Goal: Task Accomplishment & Management: Use online tool/utility

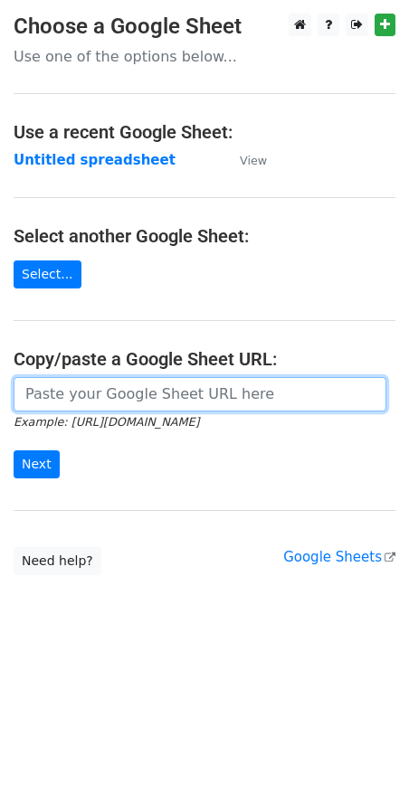
drag, startPoint x: 0, startPoint y: 0, endPoint x: 165, endPoint y: 396, distance: 428.7
click at [165, 396] on input "url" at bounding box center [200, 394] width 372 height 34
paste input "https://docs.google.com/spreadsheets/d/1J0bHOuQmELLkuxZ5QOFHQmLK1m-FOsTlLJf80me…"
type input "https://docs.google.com/spreadsheets/d/1J0bHOuQmELLkuxZ5QOFHQmLK1m-FOsTlLJf80me…"
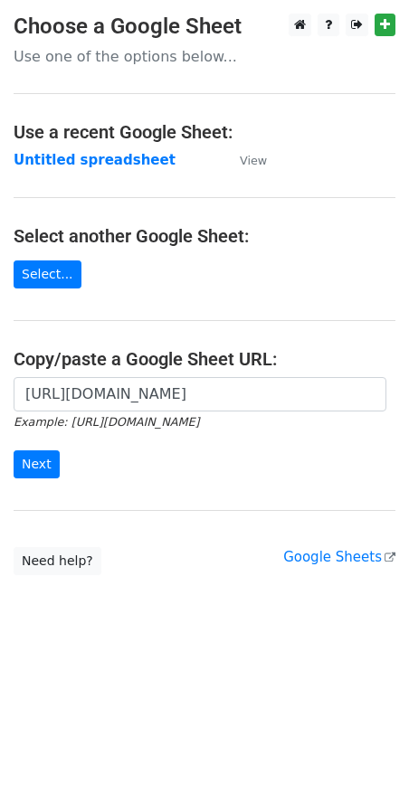
scroll to position [0, 0]
click at [46, 469] on input "Next" at bounding box center [37, 464] width 46 height 28
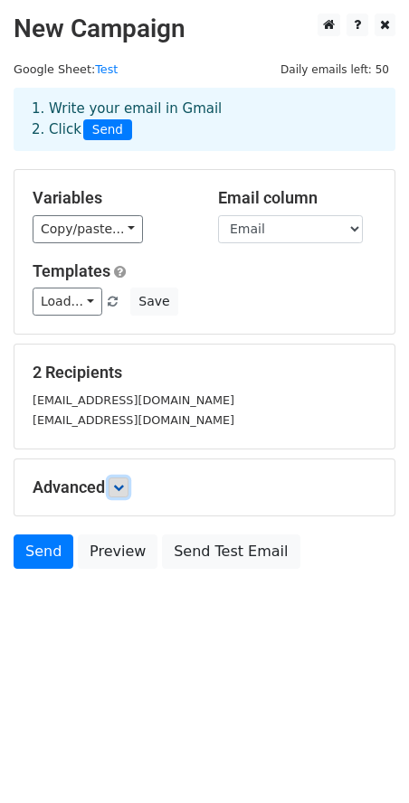
click at [117, 488] on icon at bounding box center [118, 487] width 11 height 11
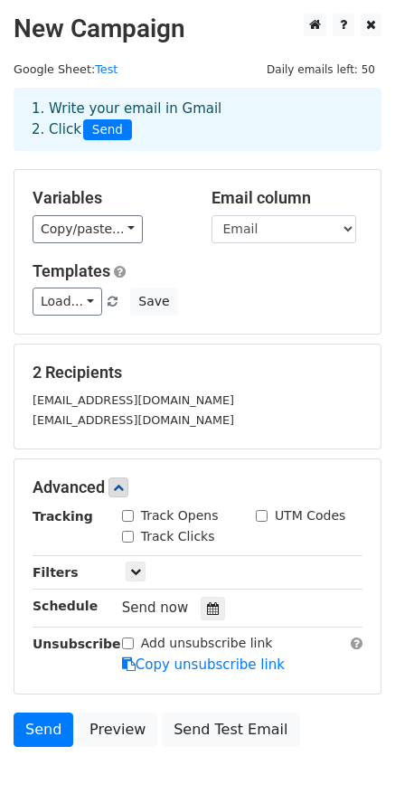
click at [136, 513] on div "Track Opens" at bounding box center [170, 515] width 97 height 19
click at [130, 511] on input "Track Opens" at bounding box center [128, 516] width 12 height 12
checkbox input "true"
click at [127, 531] on input "Track Clicks" at bounding box center [128, 537] width 12 height 12
checkbox input "true"
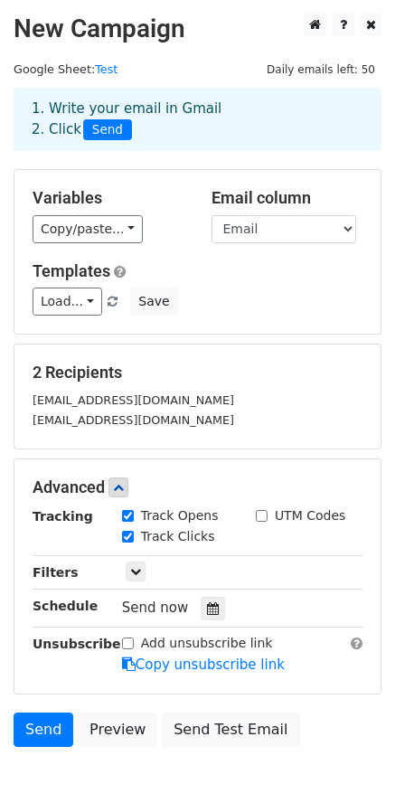
click at [262, 512] on input "UTM Codes" at bounding box center [262, 516] width 12 height 12
checkbox input "true"
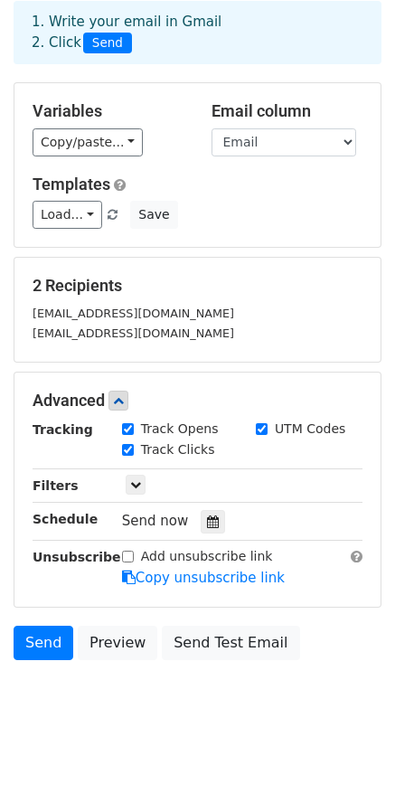
scroll to position [96, 0]
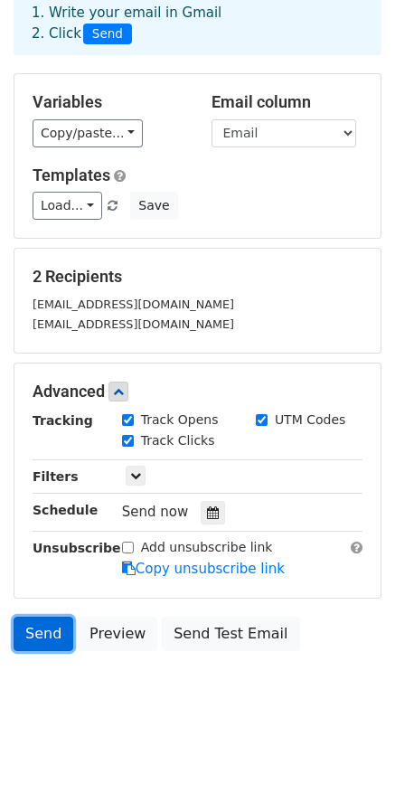
click at [36, 632] on link "Send" at bounding box center [44, 633] width 60 height 34
click at [50, 633] on link "Send" at bounding box center [44, 633] width 60 height 34
click at [57, 635] on link "Send" at bounding box center [44, 633] width 60 height 34
click at [47, 635] on link "Send" at bounding box center [44, 633] width 60 height 34
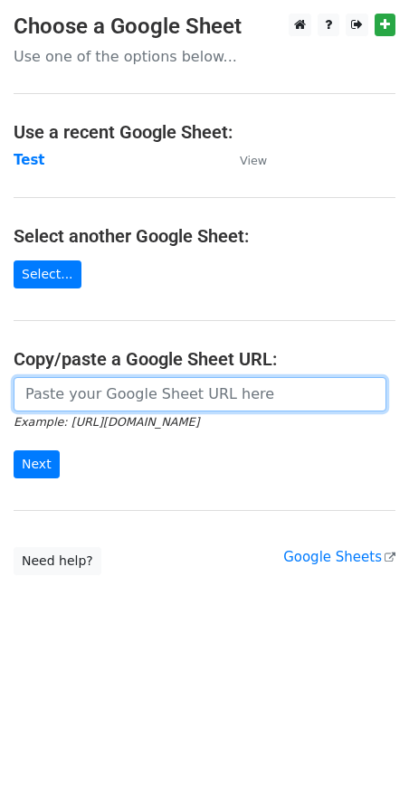
click at [106, 390] on input "url" at bounding box center [200, 394] width 372 height 34
paste input "https://docs.google.com/spreadsheets/d/1J0bHOuQmELLkuxZ5QOFHQmLK1m-FOsTlLJf80me…"
type input "https://docs.google.com/spreadsheets/d/1J0bHOuQmELLkuxZ5QOFHQmLK1m-FOsTlLJf80me…"
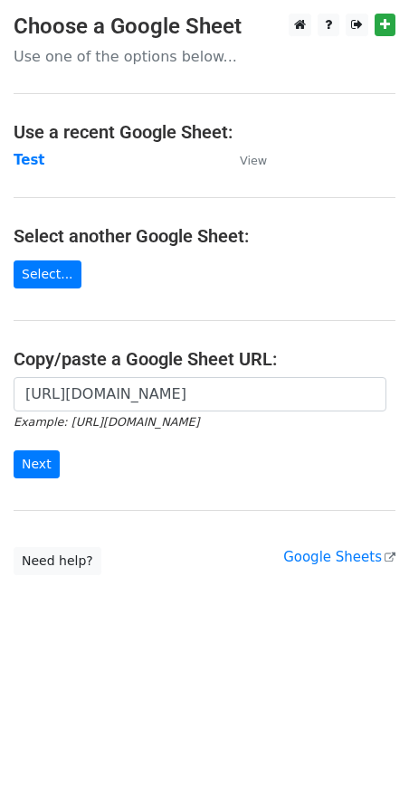
scroll to position [0, 0]
click at [187, 672] on html "Choose a Google Sheet Use one of the options below... Use a recent Google Sheet…" at bounding box center [204, 401] width 409 height 803
click at [39, 456] on input "Next" at bounding box center [37, 464] width 46 height 28
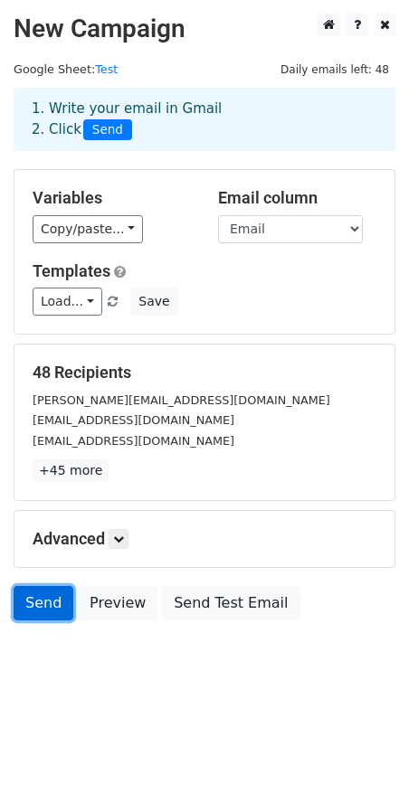
click at [42, 601] on link "Send" at bounding box center [44, 603] width 60 height 34
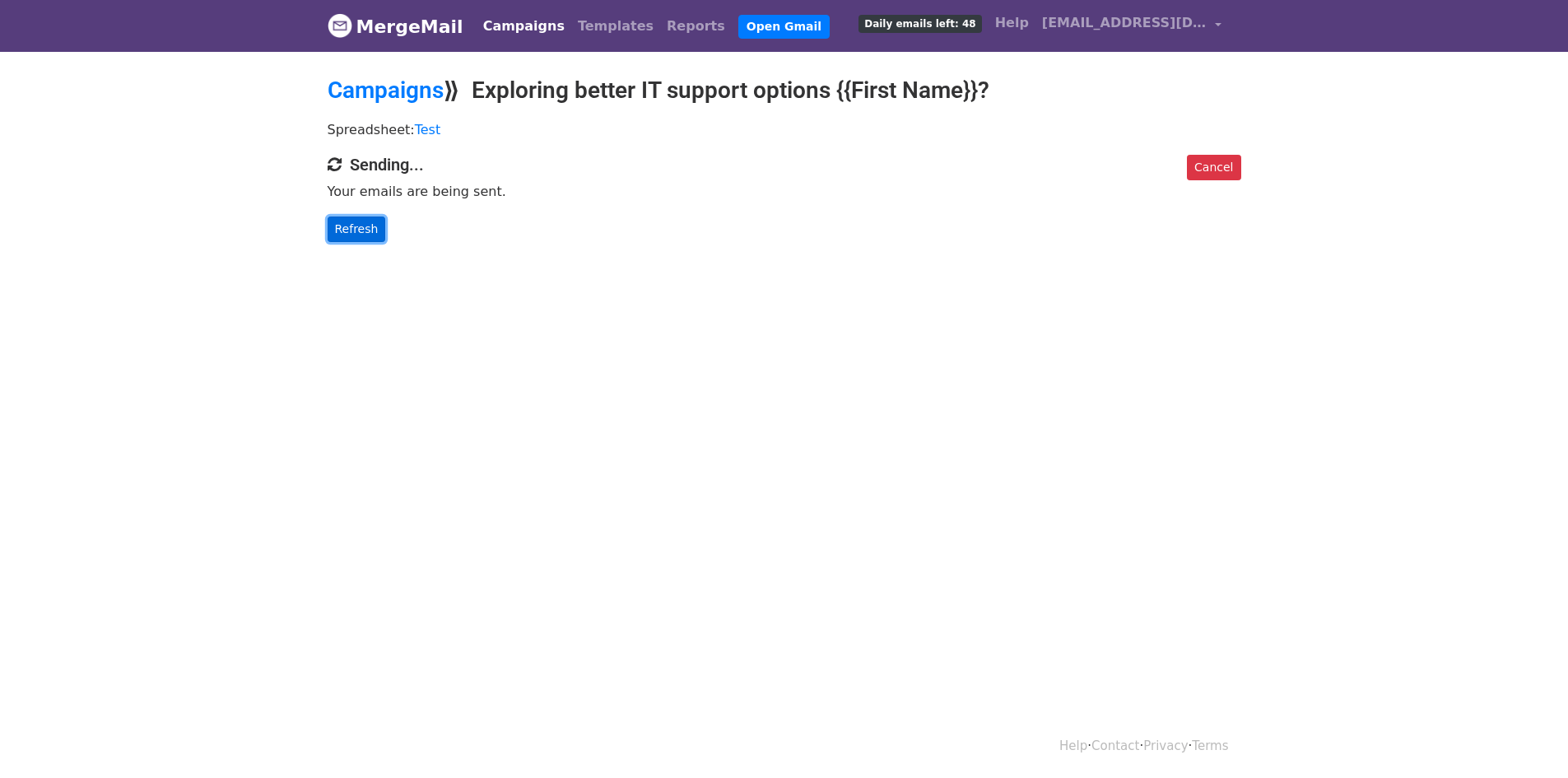
click at [364, 227] on link "Refresh" at bounding box center [357, 230] width 58 height 26
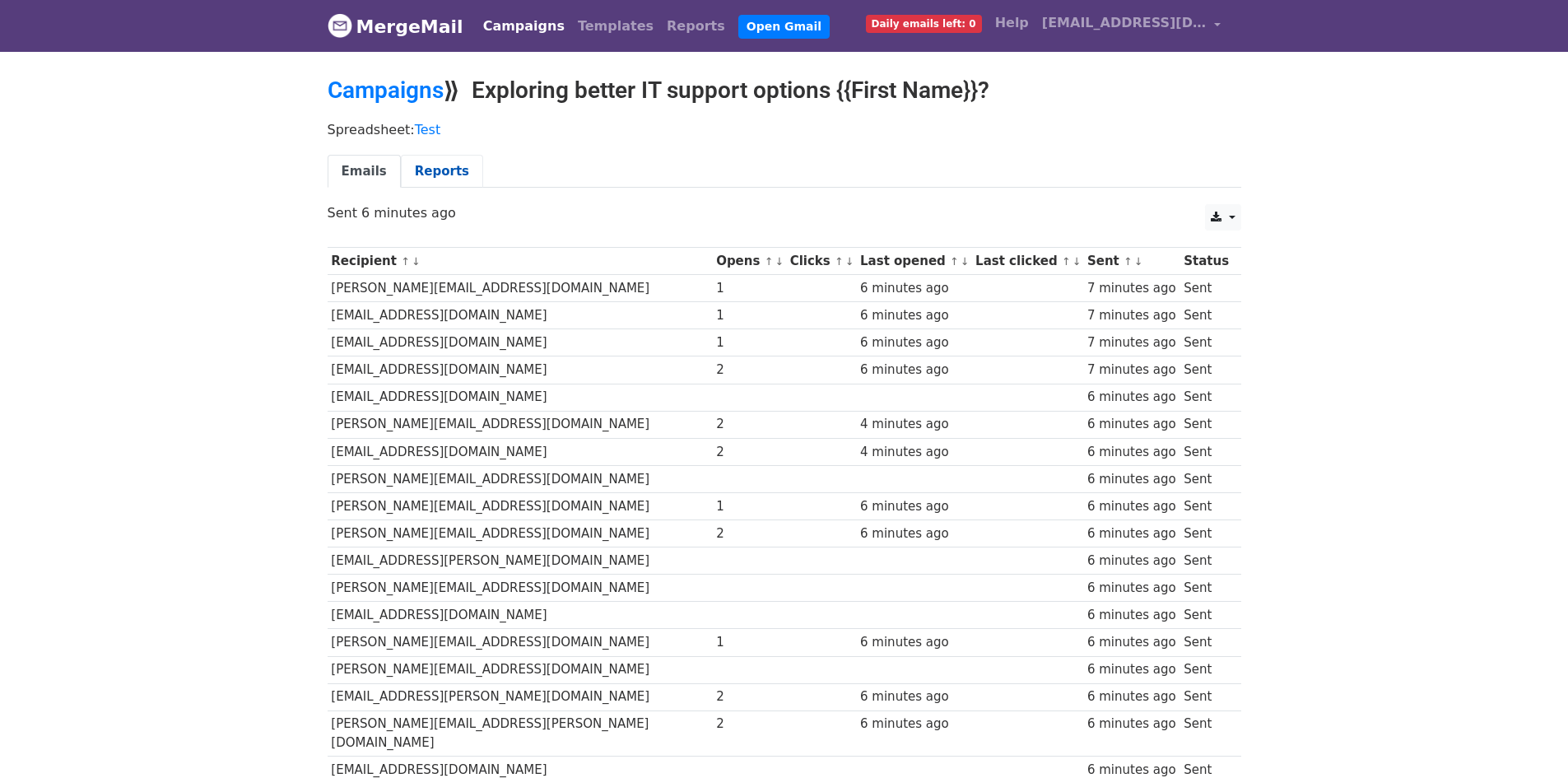
click at [425, 161] on link "Reports" at bounding box center [442, 171] width 82 height 34
